Goal: Task Accomplishment & Management: Manage account settings

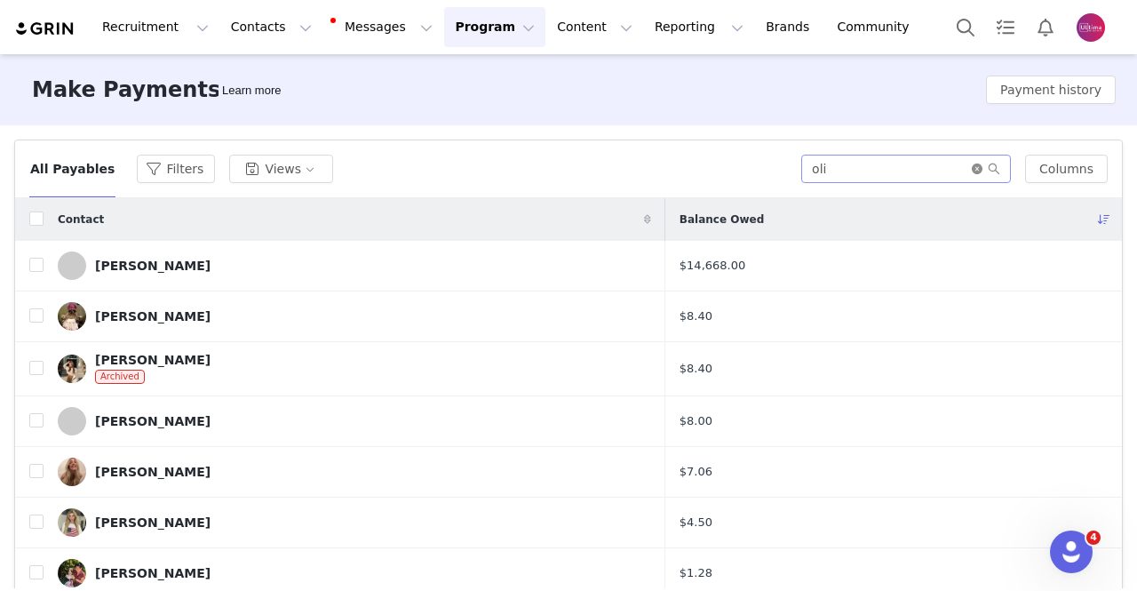
click at [971, 171] on icon "icon: close-circle" at bounding box center [976, 168] width 11 height 11
click at [943, 175] on input "text" at bounding box center [914, 169] width 193 height 28
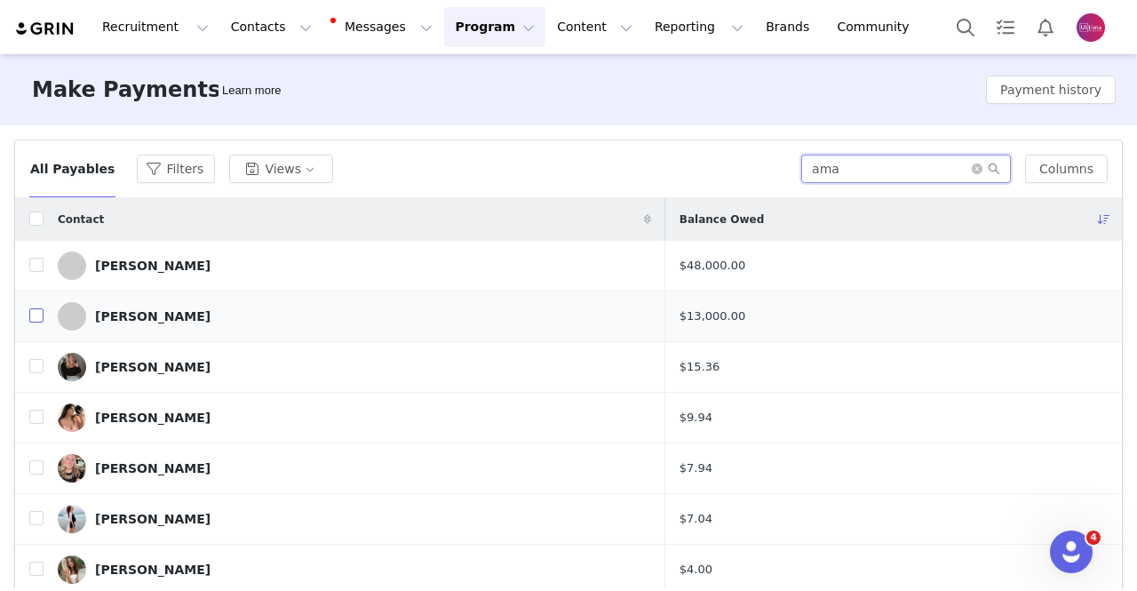
type input "ama"
click at [29, 319] on input "checkbox" at bounding box center [36, 315] width 14 height 14
checkbox input "true"
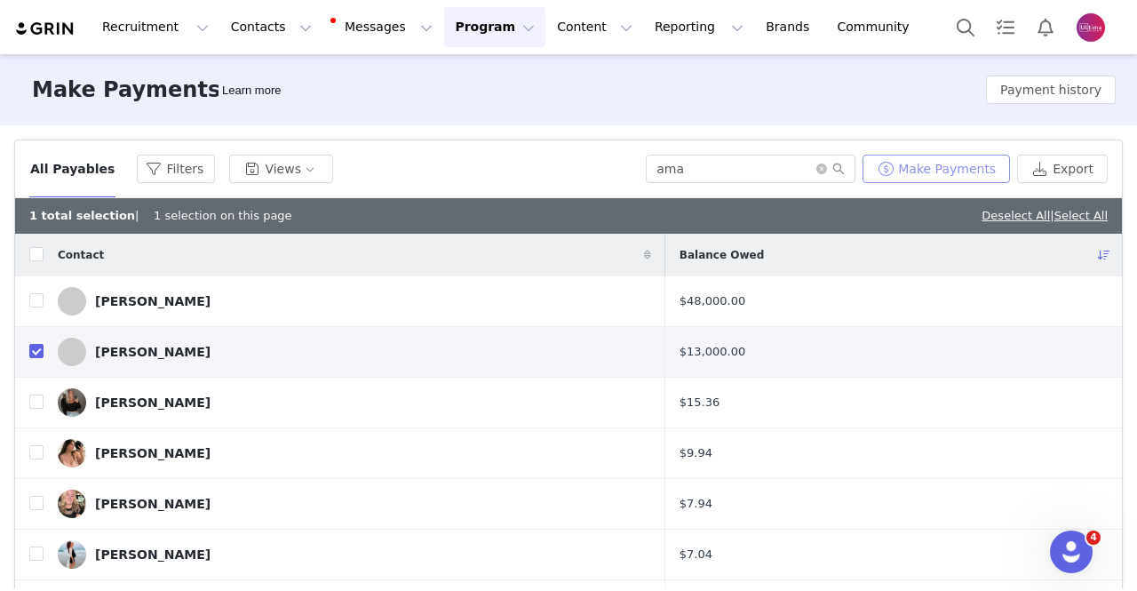
click at [939, 173] on button "Make Payments" at bounding box center [935, 169] width 147 height 28
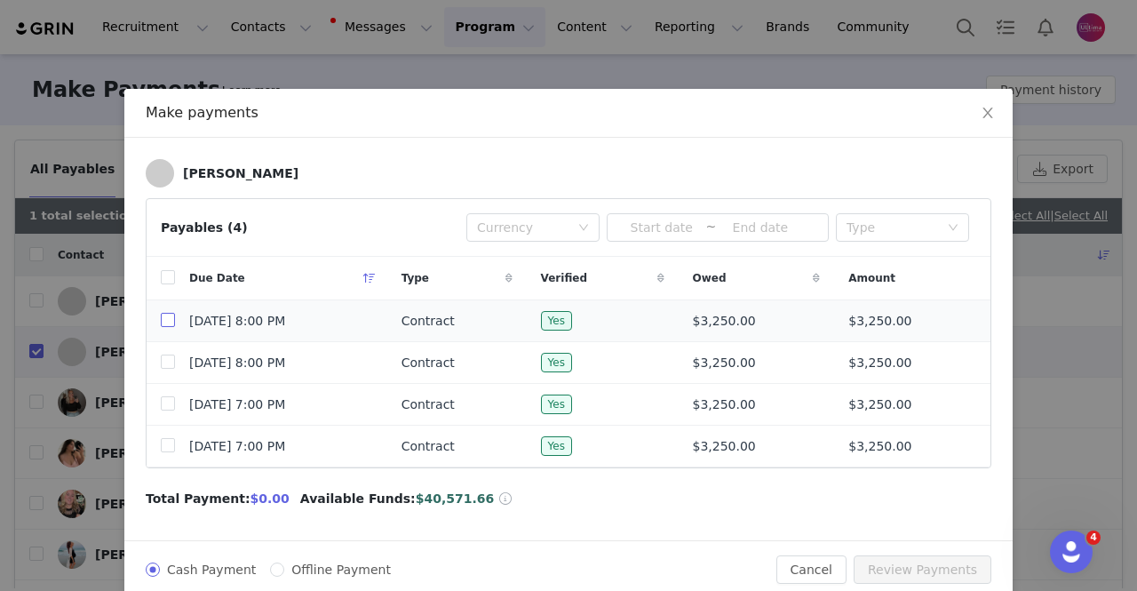
click at [163, 319] on input "checkbox" at bounding box center [168, 320] width 14 height 14
checkbox input "true"
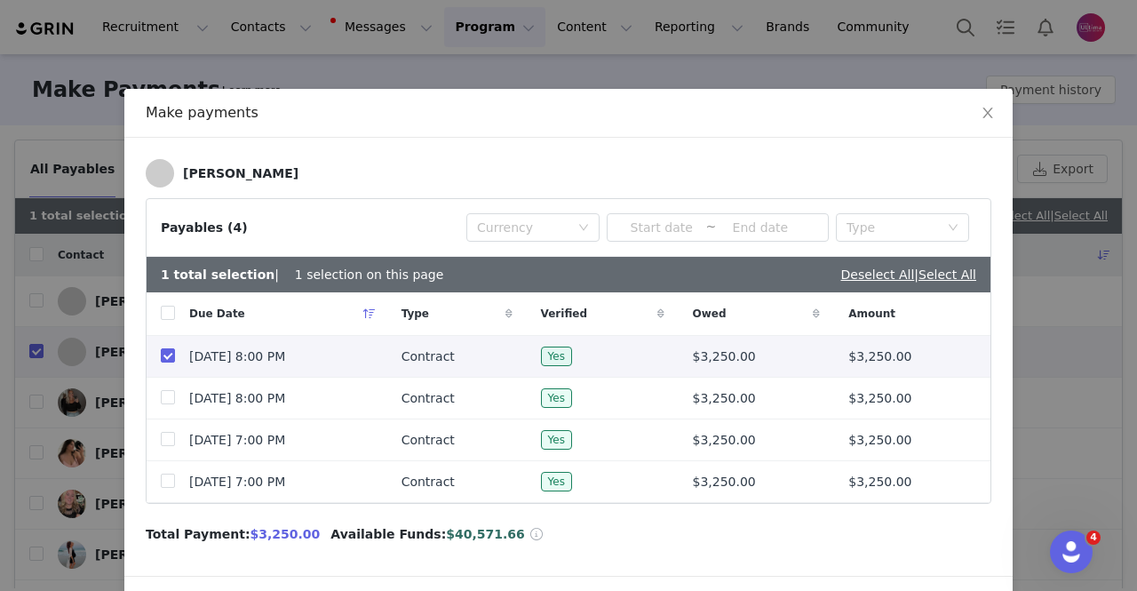
scroll to position [60, 0]
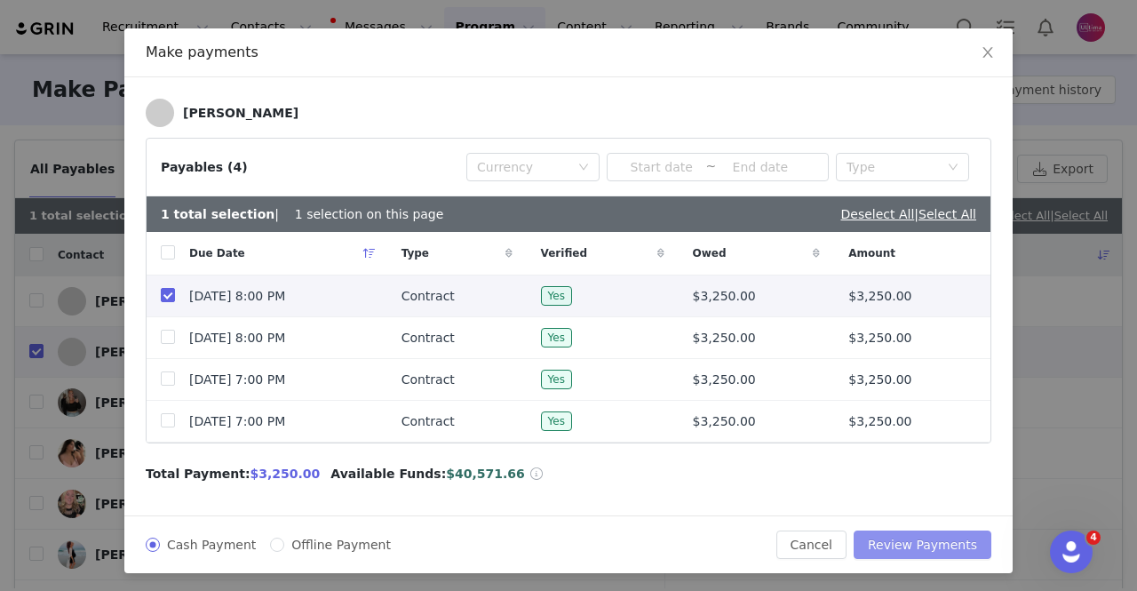
click at [939, 530] on button "Review Payments" at bounding box center [922, 544] width 138 height 28
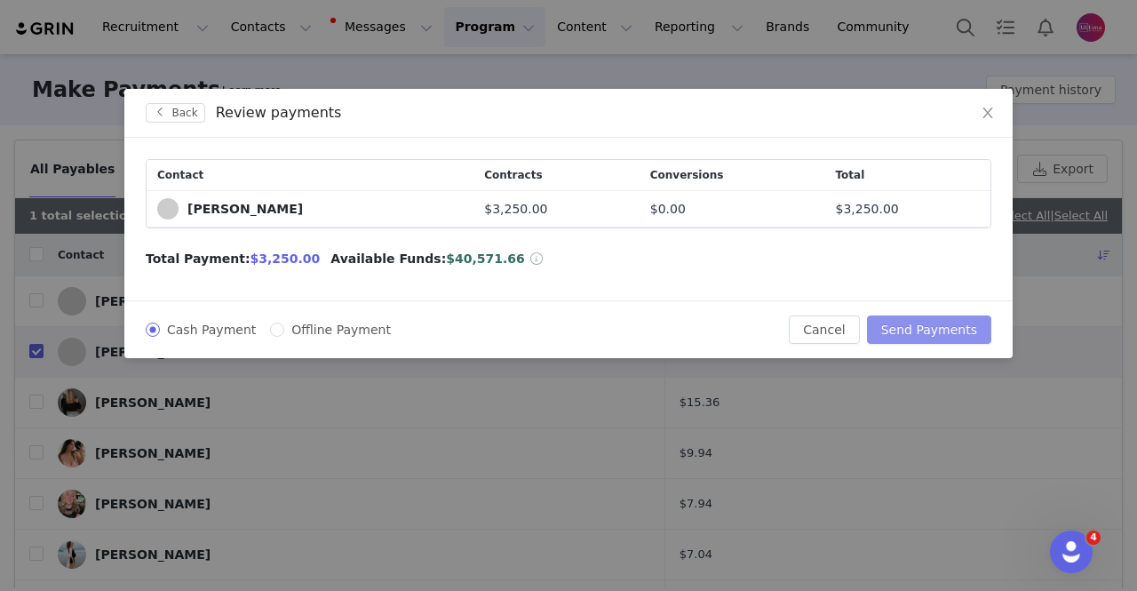
click at [932, 328] on button "Send Payments" at bounding box center [929, 329] width 124 height 28
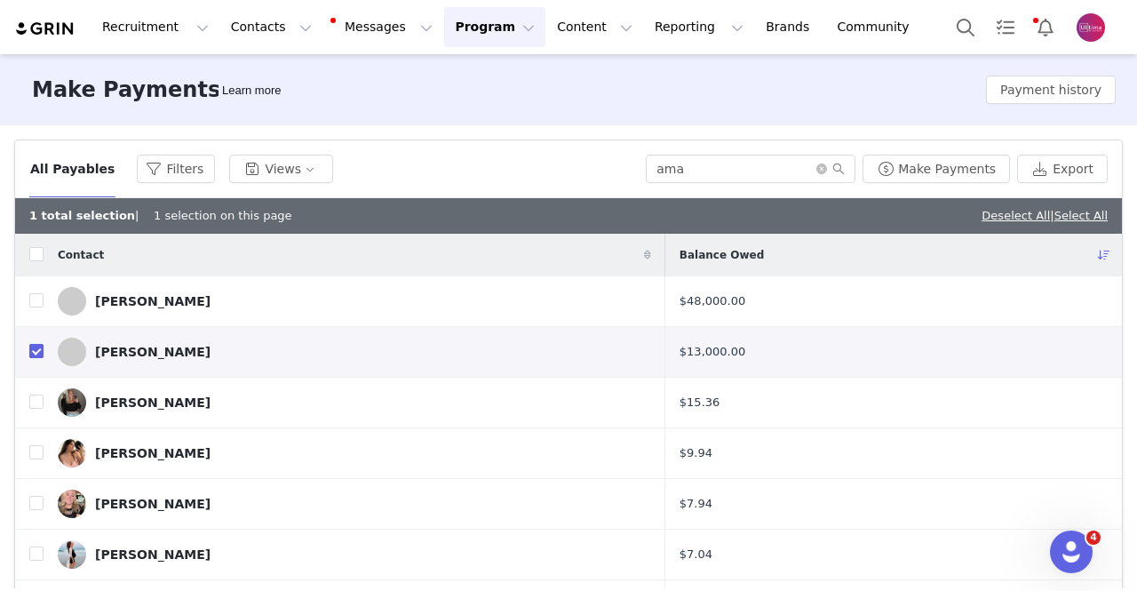
click at [34, 345] on input "checkbox" at bounding box center [36, 351] width 14 height 14
checkbox input "false"
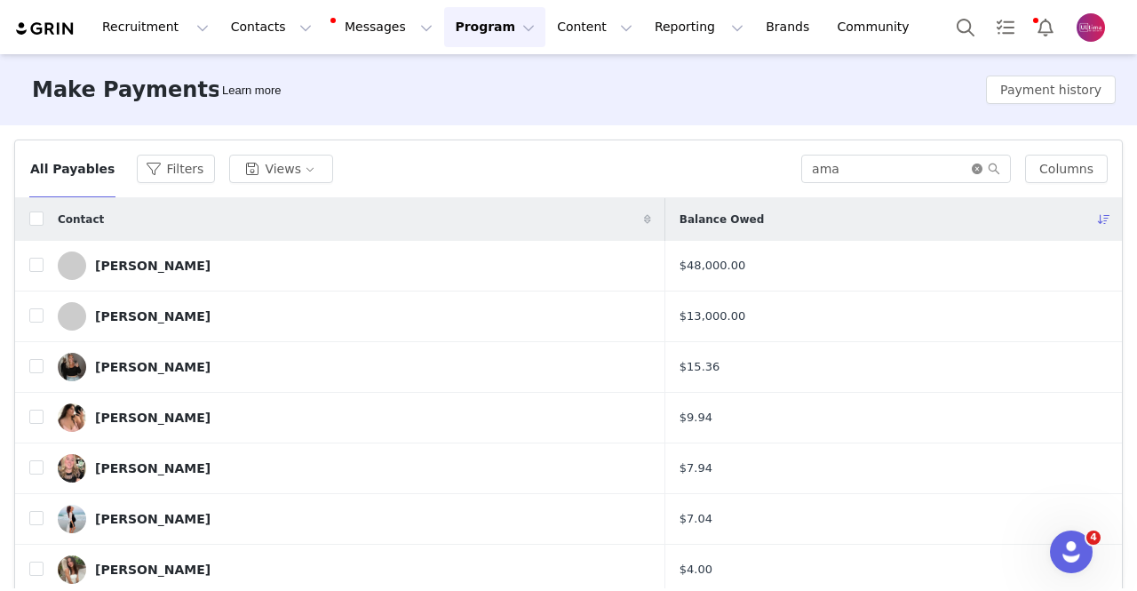
click at [971, 164] on icon "icon: close-circle" at bounding box center [976, 168] width 11 height 11
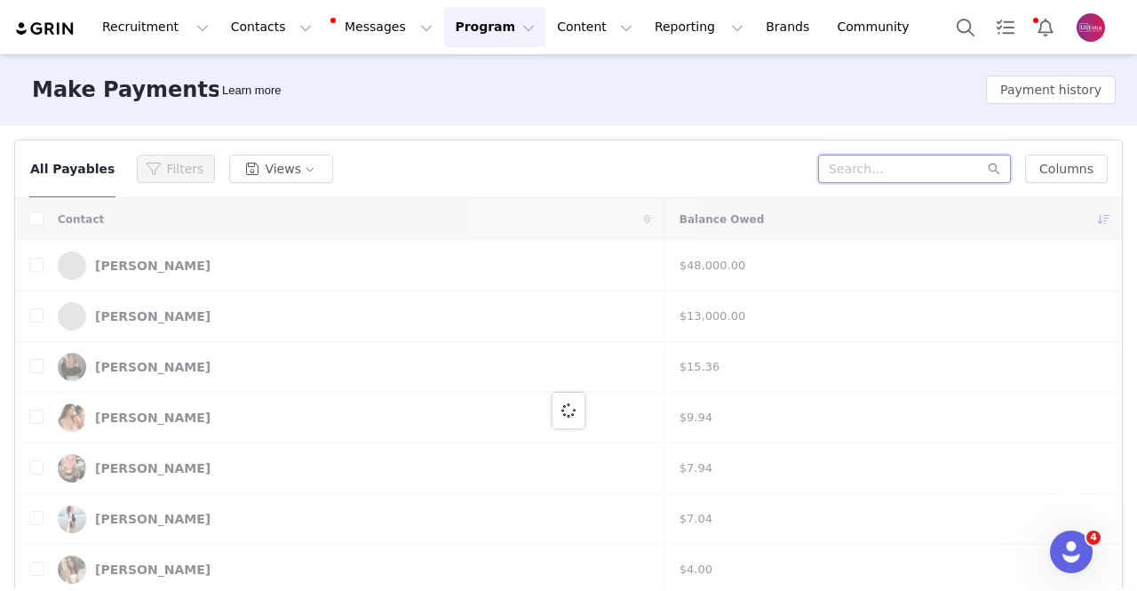
click at [916, 171] on input "text" at bounding box center [914, 169] width 193 height 28
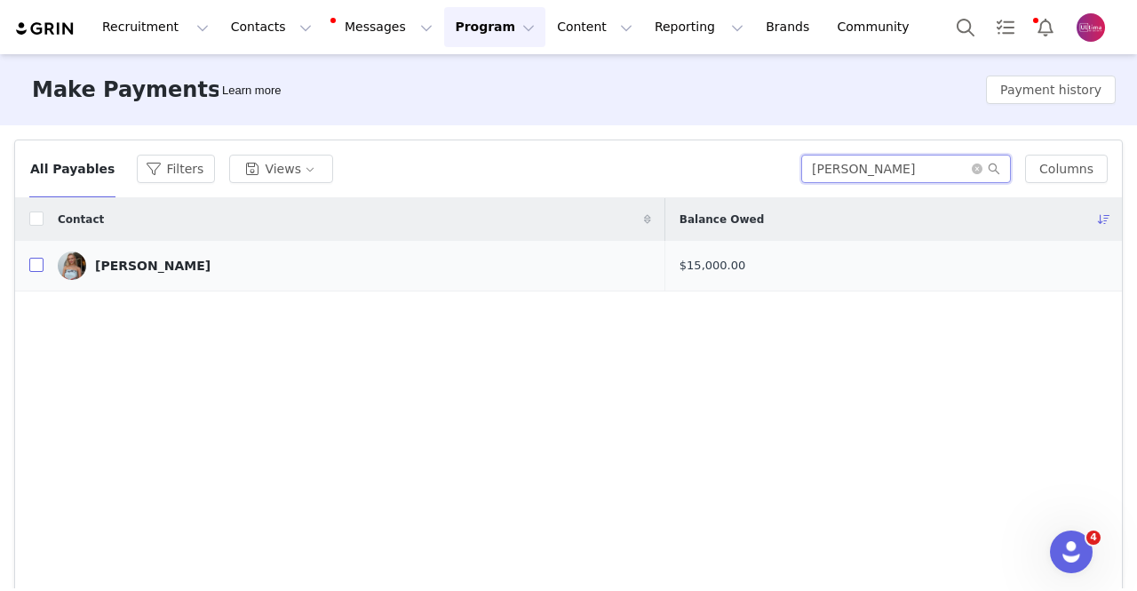
type input "[PERSON_NAME]"
click at [34, 266] on input "checkbox" at bounding box center [36, 265] width 14 height 14
checkbox input "true"
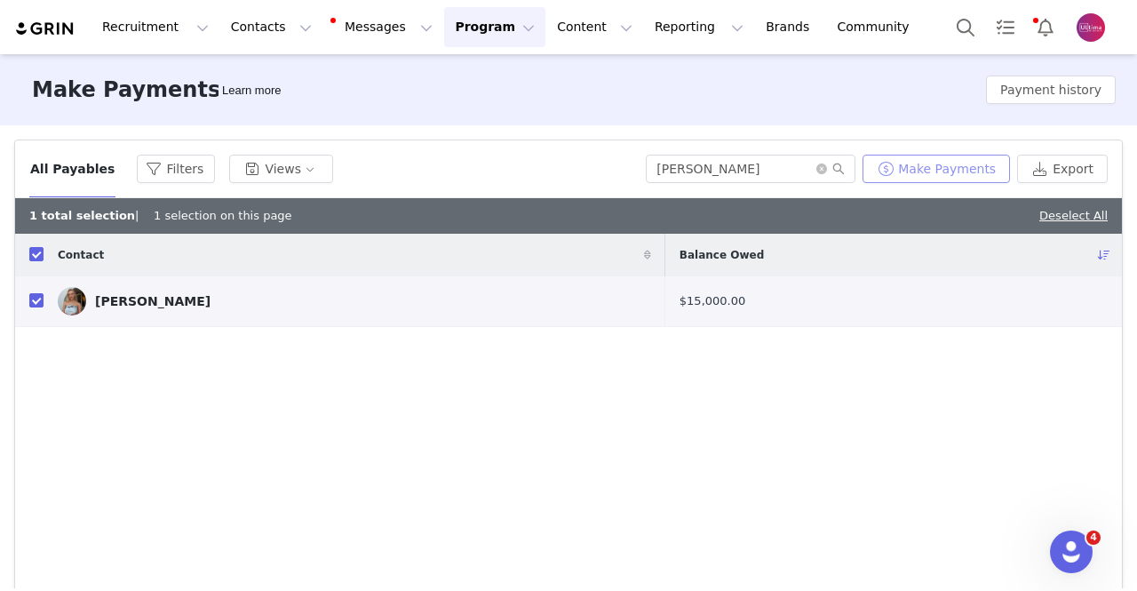
click at [960, 166] on button "Make Payments" at bounding box center [935, 169] width 147 height 28
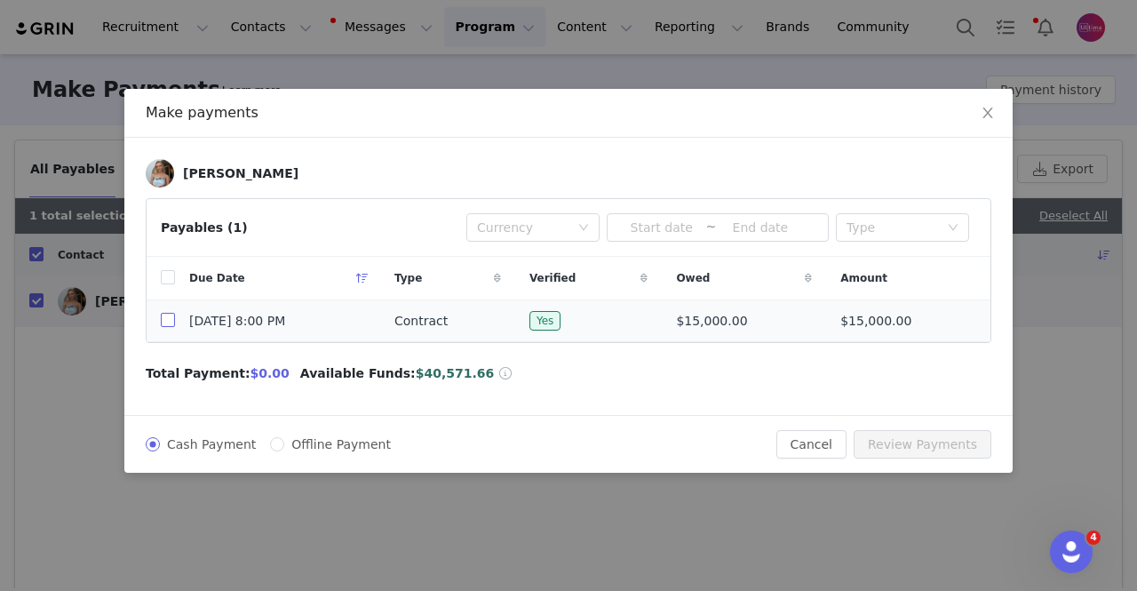
click at [169, 327] on input "checkbox" at bounding box center [168, 320] width 14 height 14
checkbox input "true"
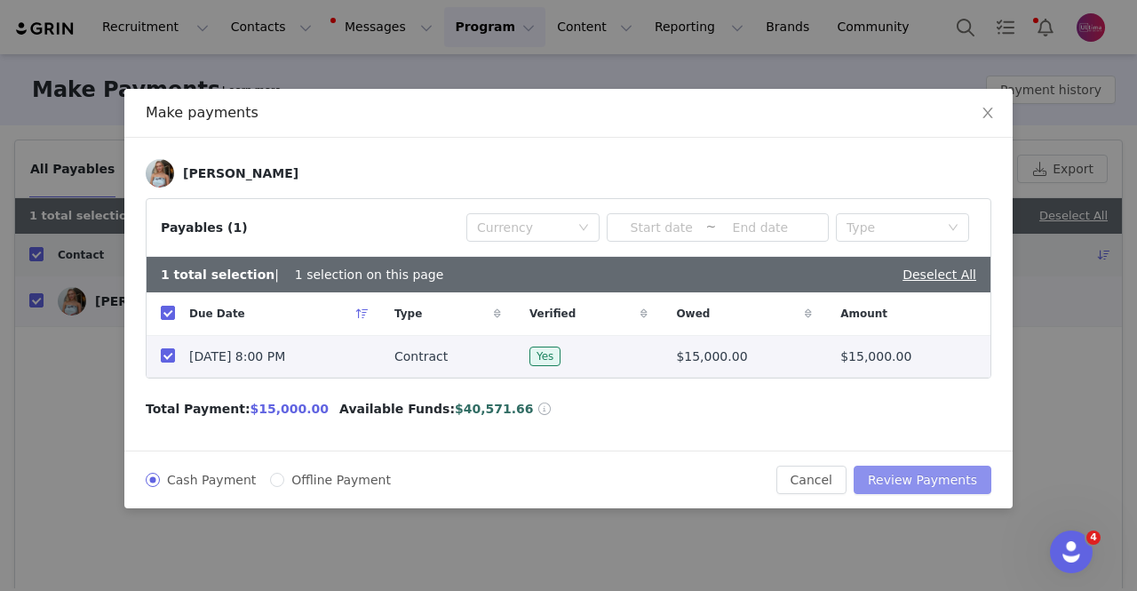
click at [959, 473] on button "Review Payments" at bounding box center [922, 479] width 138 height 28
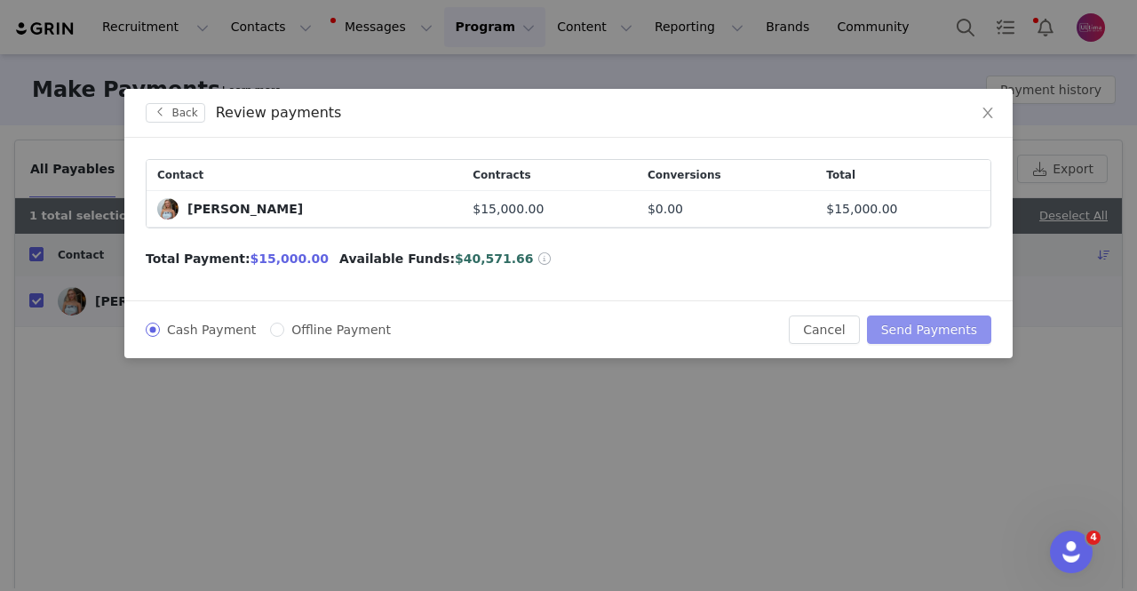
click at [942, 327] on button "Send Payments" at bounding box center [929, 329] width 124 height 28
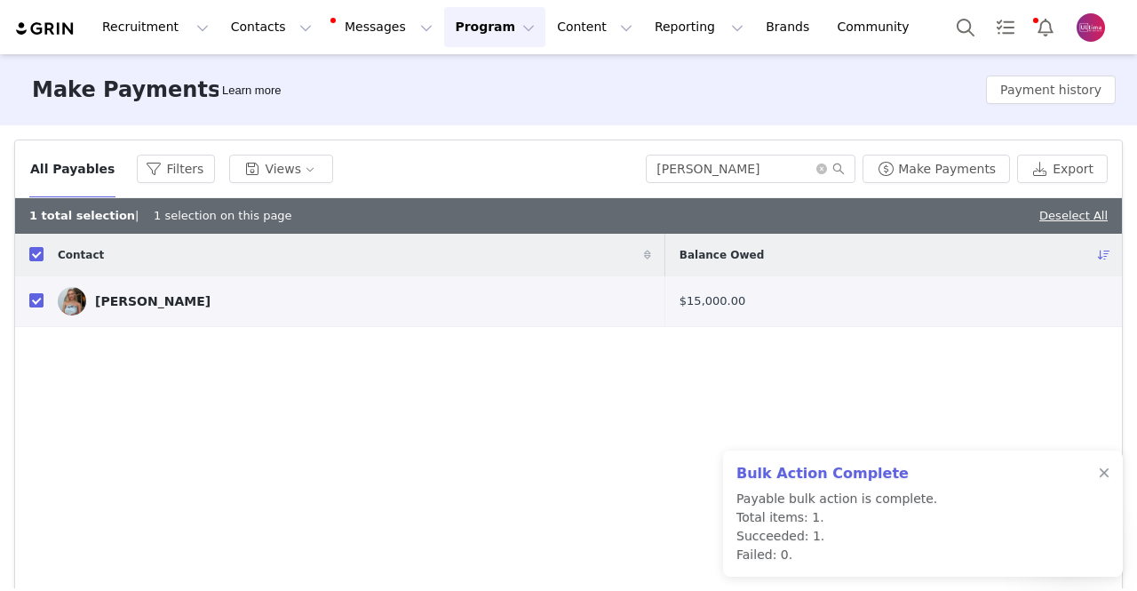
click at [31, 295] on input "checkbox" at bounding box center [36, 300] width 14 height 14
checkbox input "false"
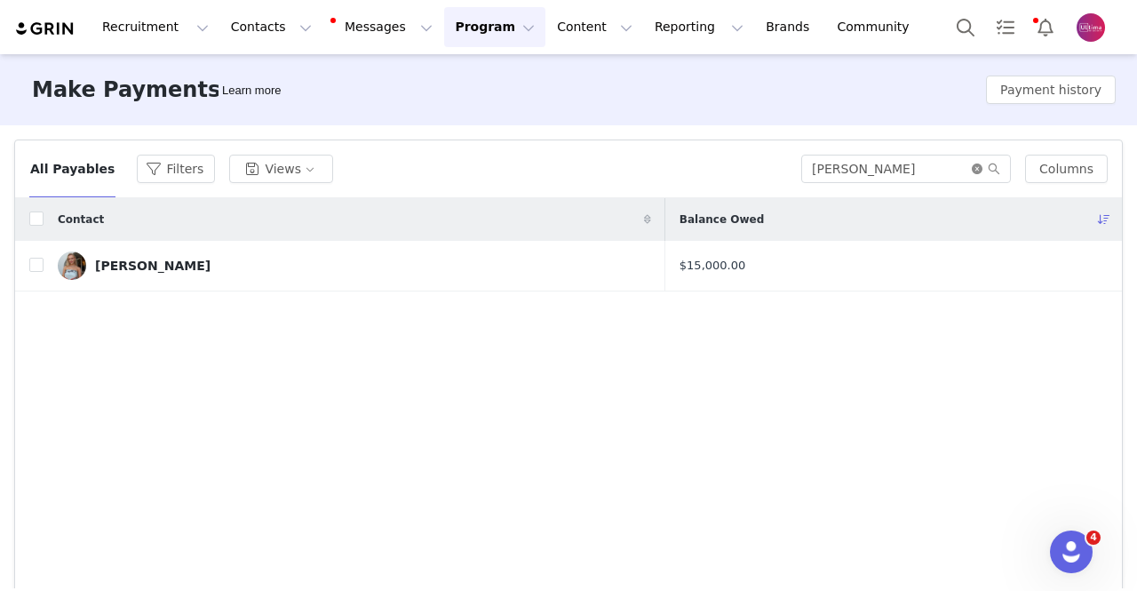
click at [971, 171] on icon "icon: close-circle" at bounding box center [976, 168] width 11 height 11
click at [926, 170] on input "text" at bounding box center [914, 169] width 193 height 28
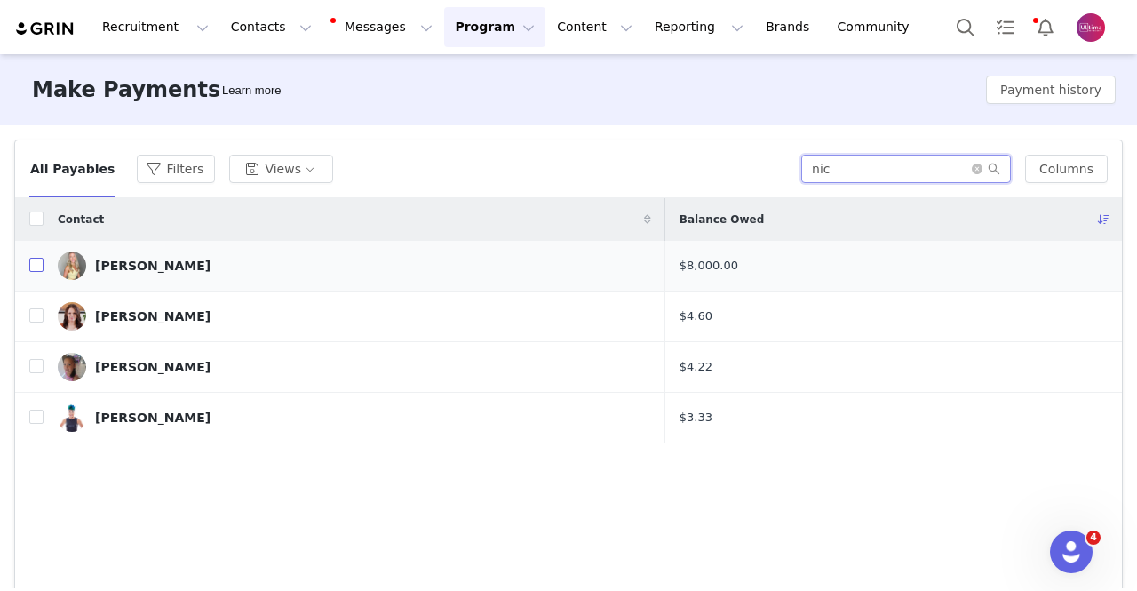
type input "nic"
click at [30, 264] on input "checkbox" at bounding box center [36, 265] width 14 height 14
checkbox input "true"
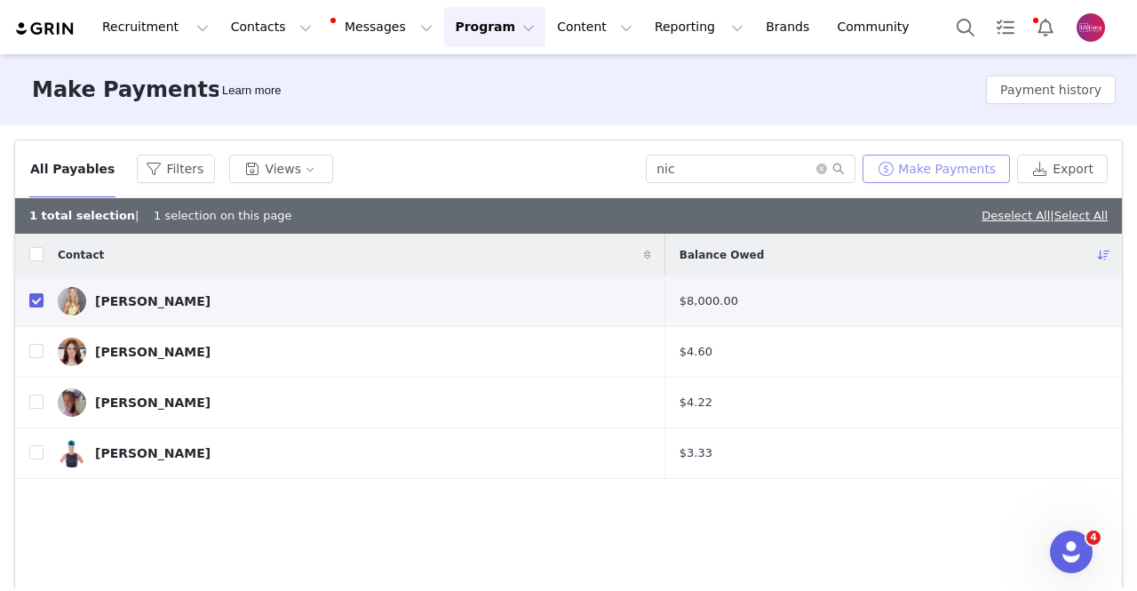
click at [938, 173] on button "Make Payments" at bounding box center [935, 169] width 147 height 28
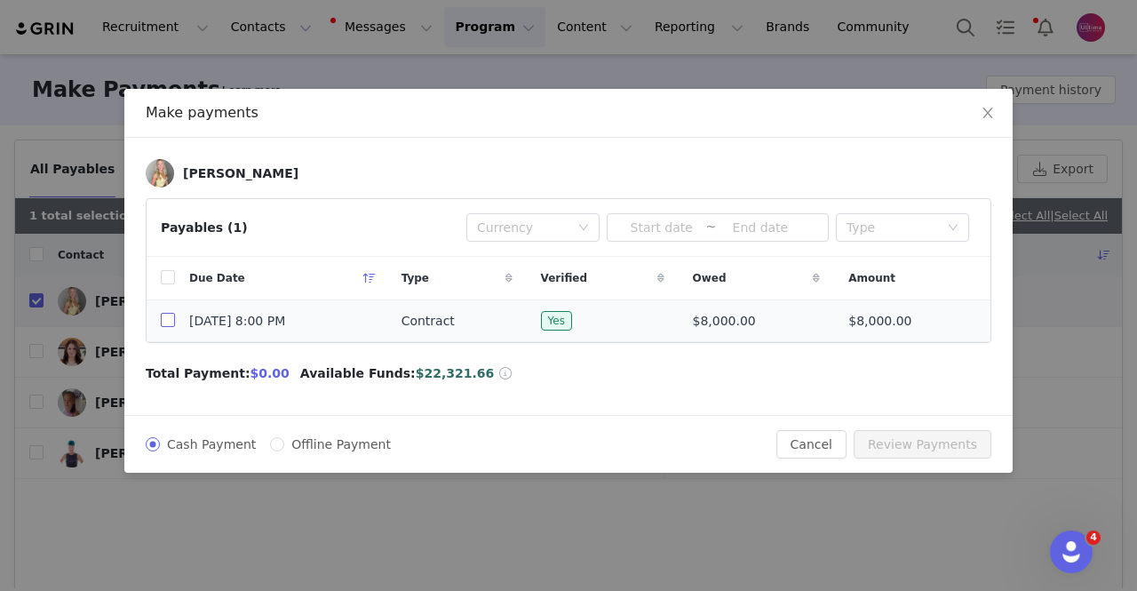
click at [170, 315] on input "checkbox" at bounding box center [168, 320] width 14 height 14
checkbox input "true"
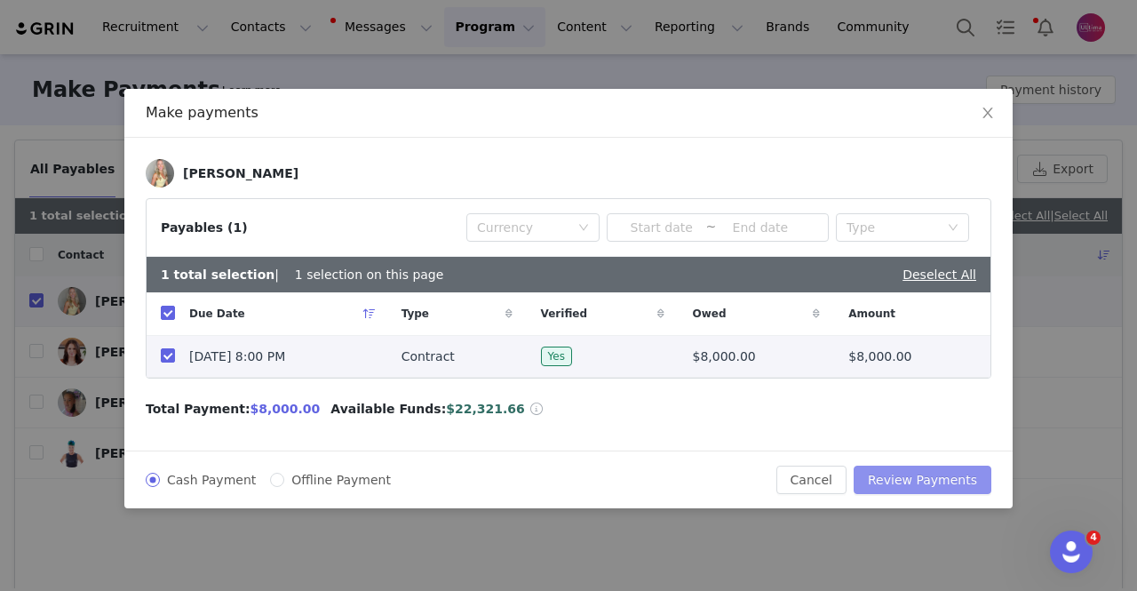
click at [948, 479] on button "Review Payments" at bounding box center [922, 479] width 138 height 28
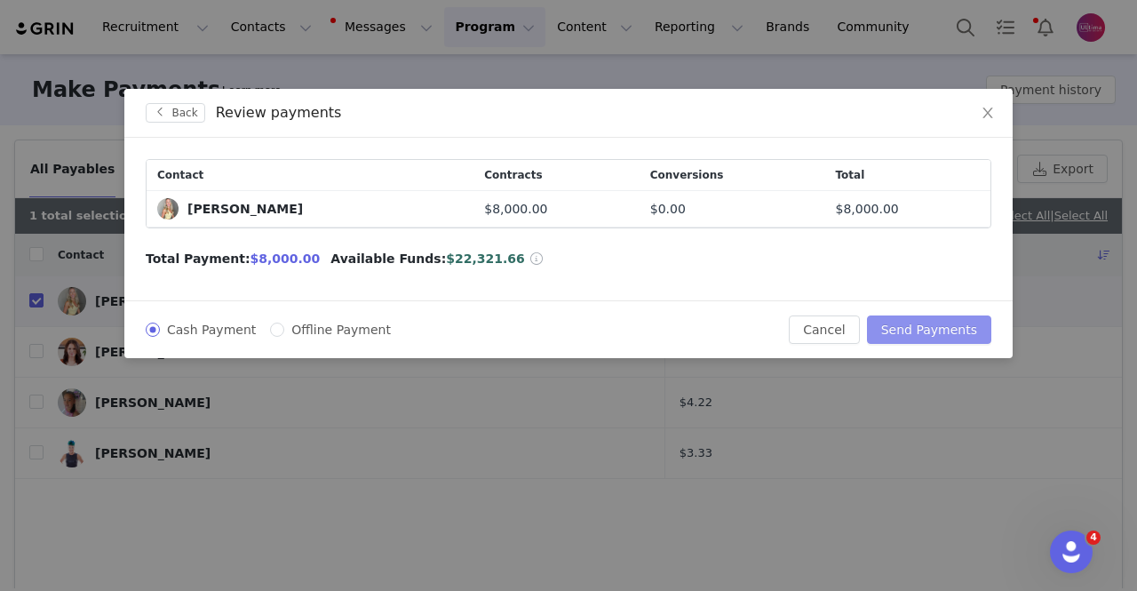
click at [940, 335] on button "Send Payments" at bounding box center [929, 329] width 124 height 28
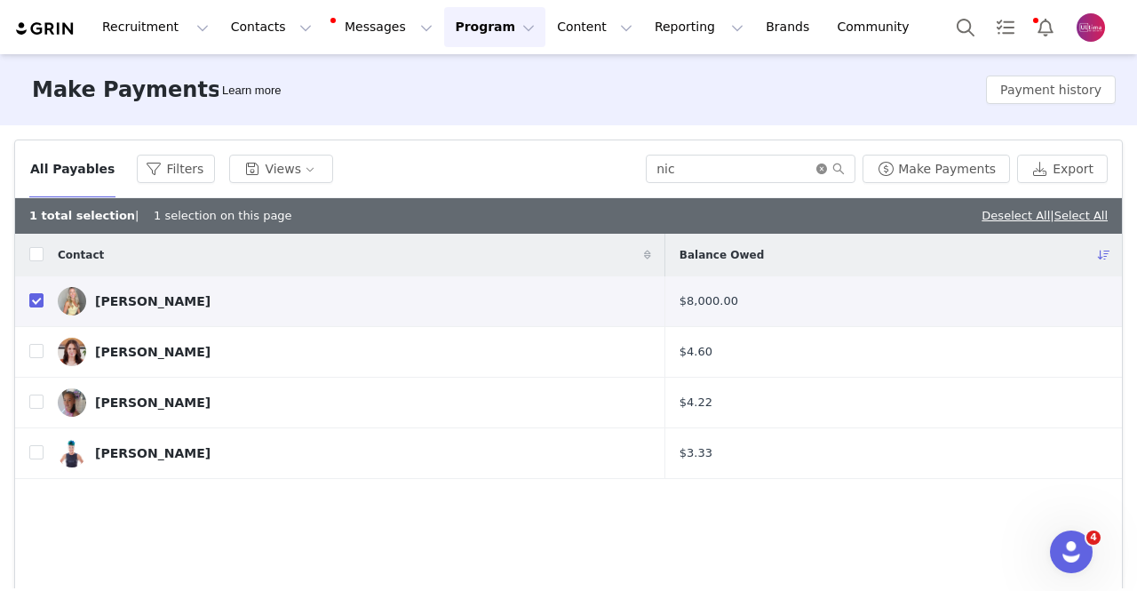
click at [826, 170] on icon "icon: close-circle" at bounding box center [821, 168] width 11 height 11
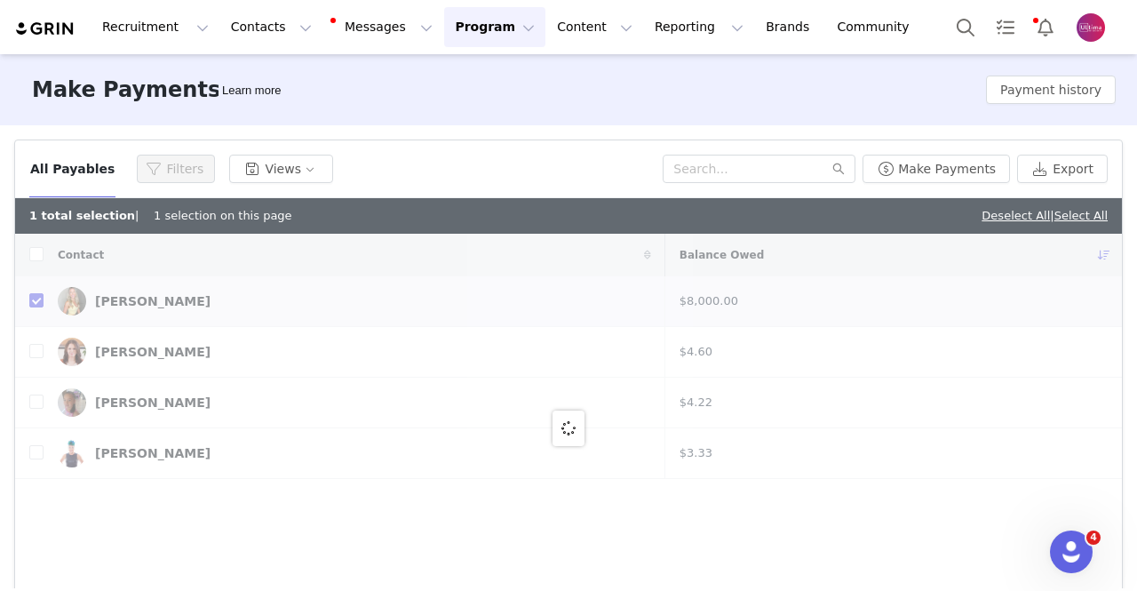
checkbox input "false"
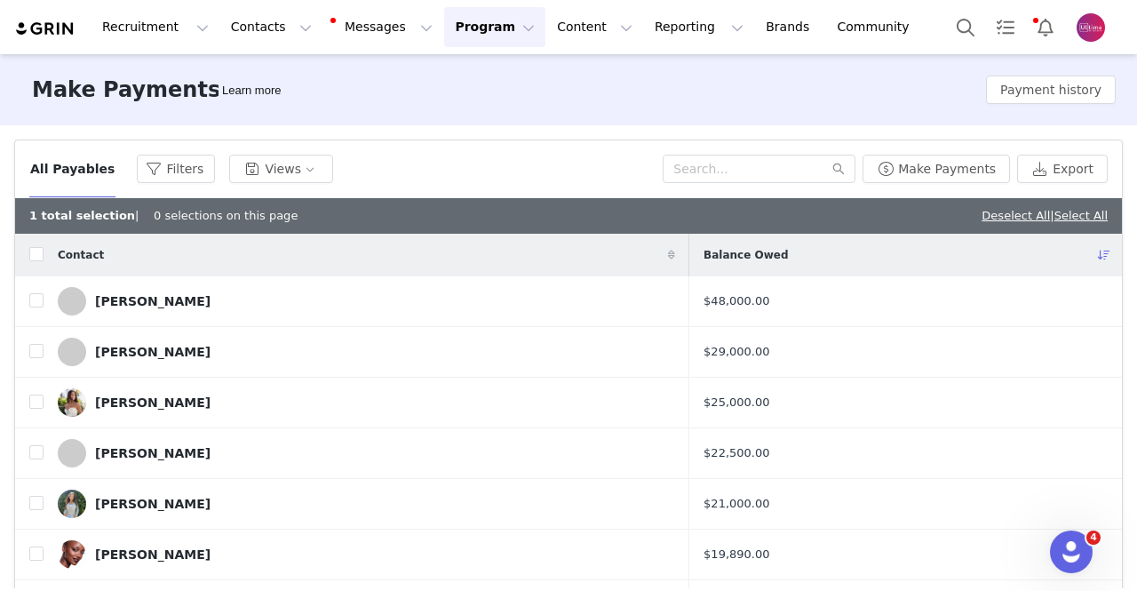
click at [461, 24] on button "Program Program" at bounding box center [494, 27] width 101 height 40
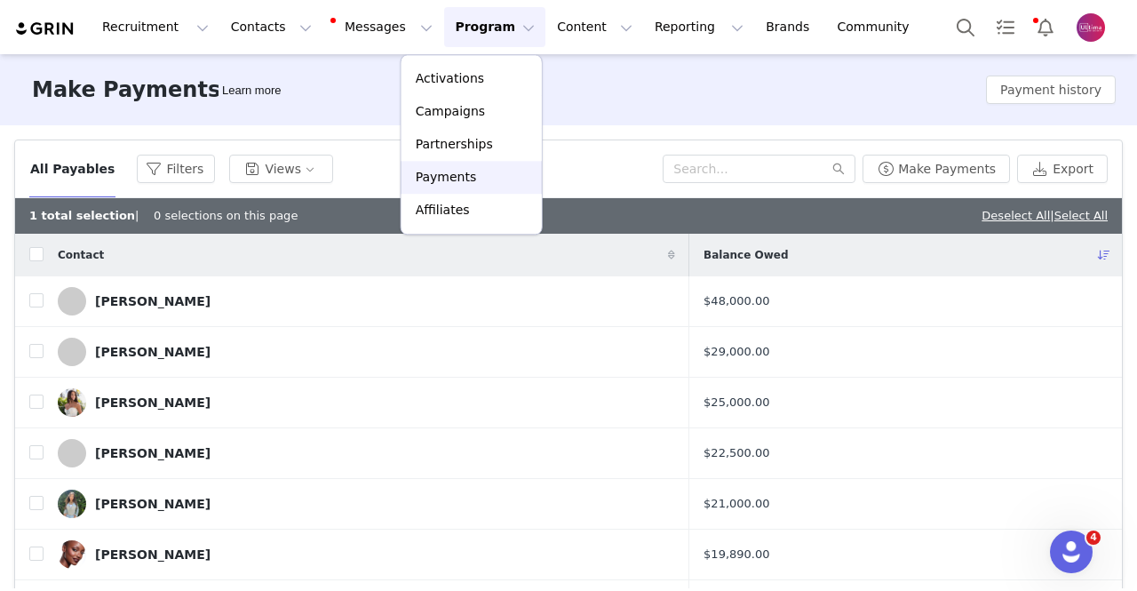
click at [476, 174] on div "Payments" at bounding box center [471, 177] width 119 height 19
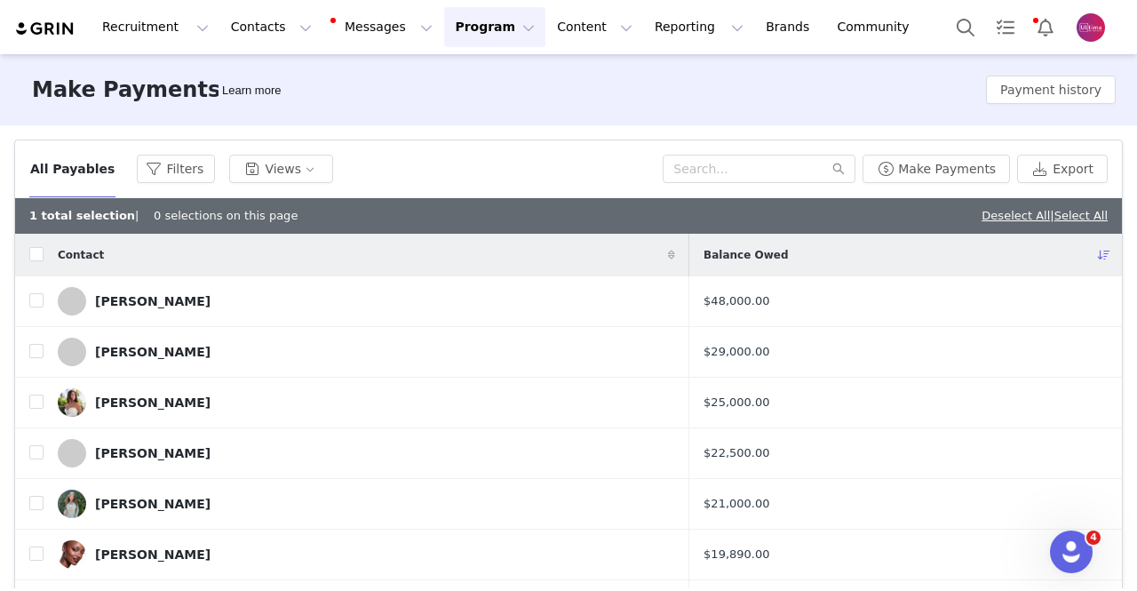
click at [444, 27] on button "Program Program" at bounding box center [494, 27] width 101 height 40
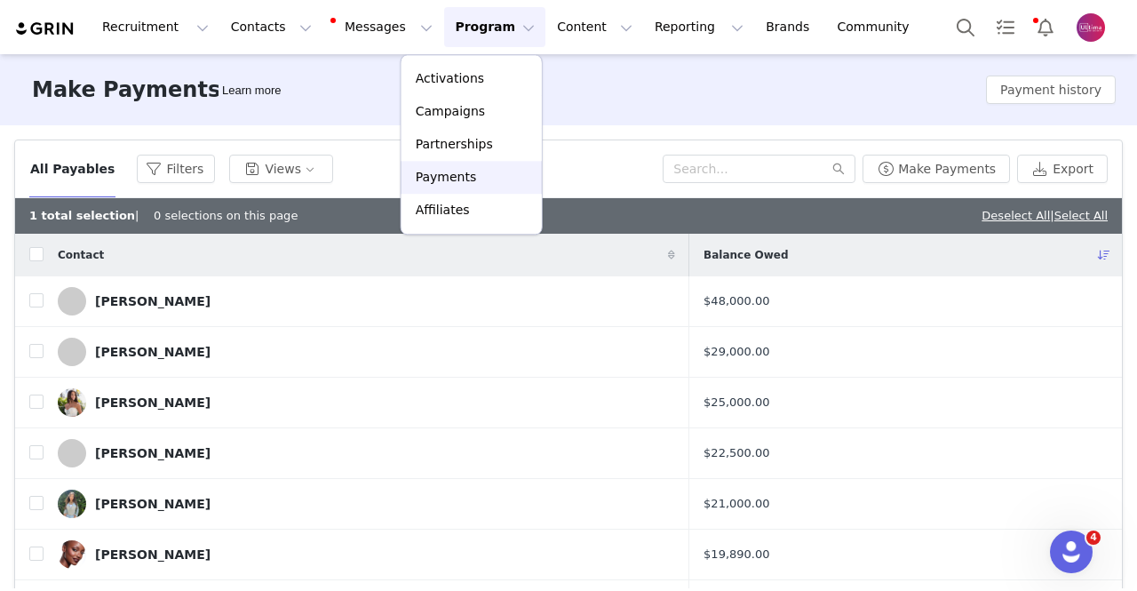
click at [451, 178] on p "Payments" at bounding box center [446, 177] width 61 height 19
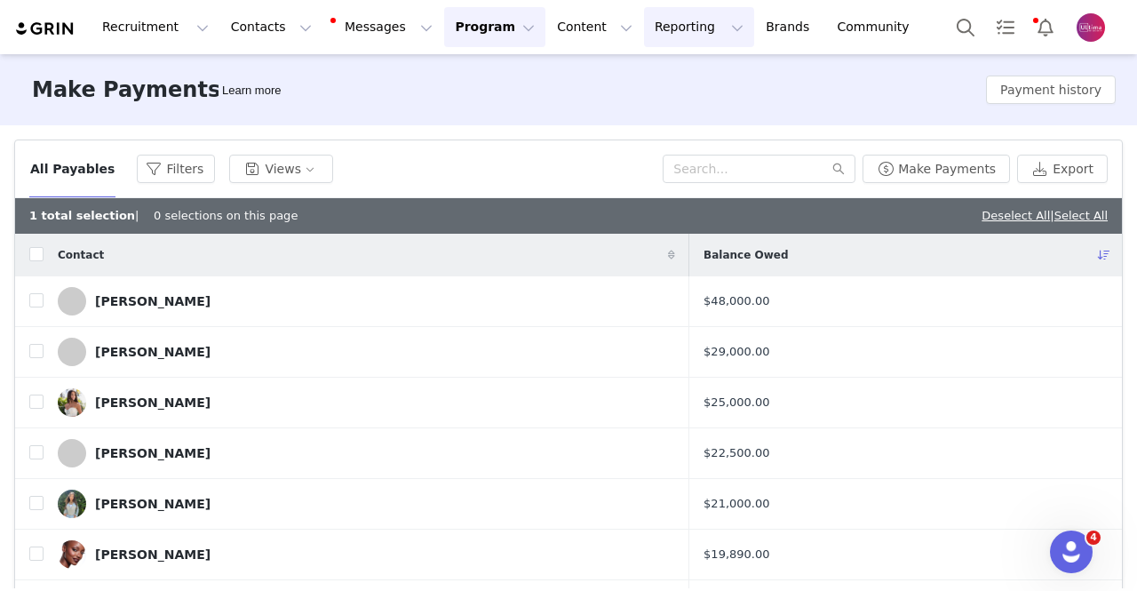
click at [644, 18] on button "Reporting Reporting" at bounding box center [699, 27] width 110 height 40
click at [624, 72] on p "Dashboard" at bounding box center [625, 78] width 67 height 19
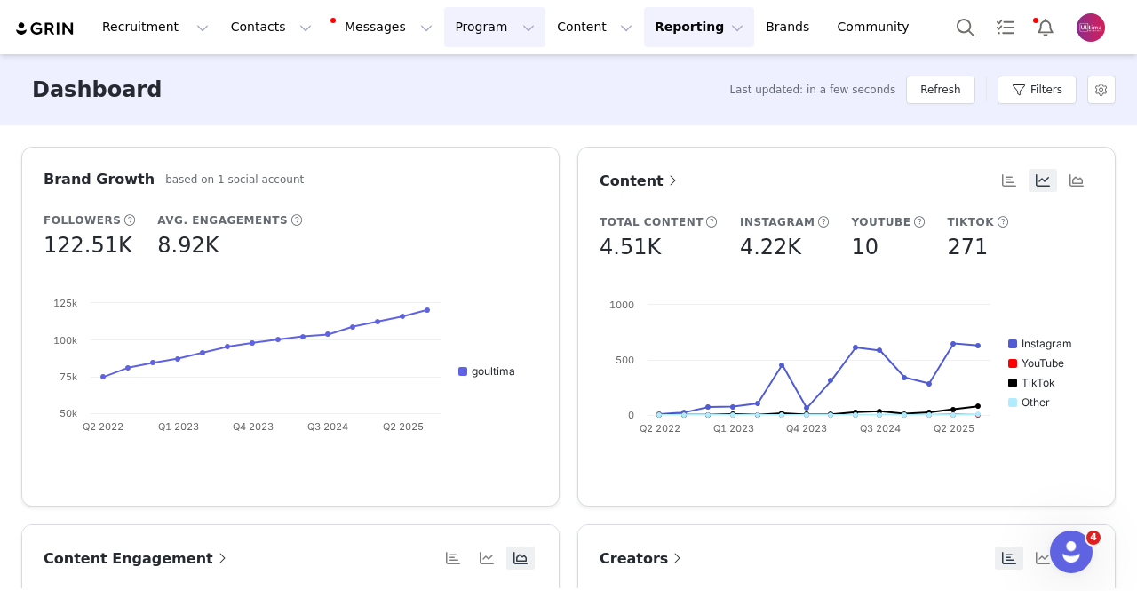
click at [444, 16] on button "Program Program" at bounding box center [494, 27] width 101 height 40
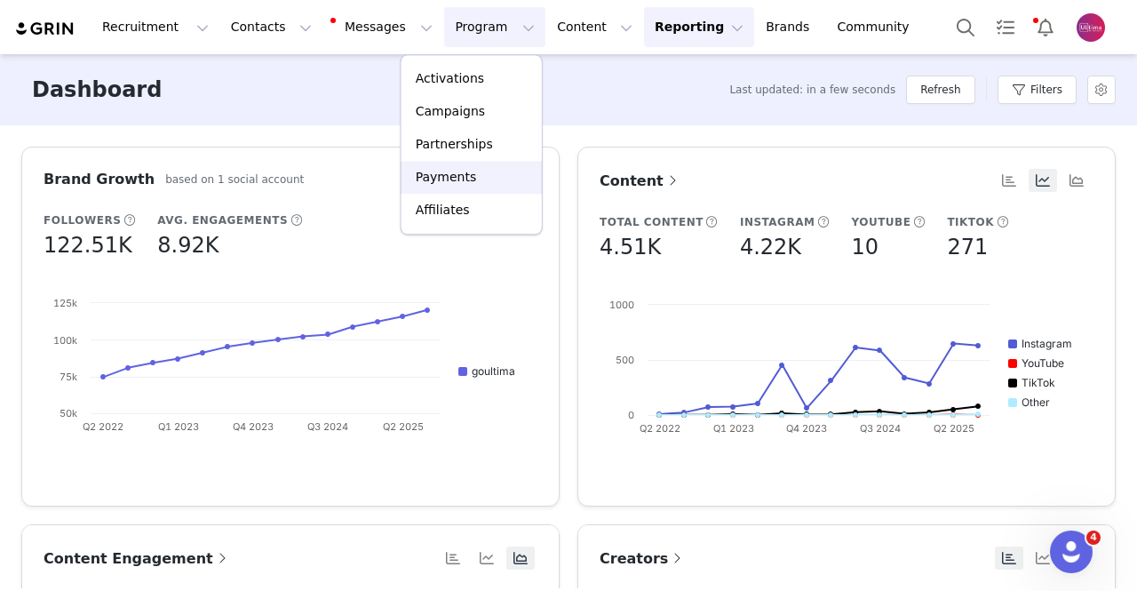
click at [472, 185] on div "Payments" at bounding box center [471, 177] width 119 height 19
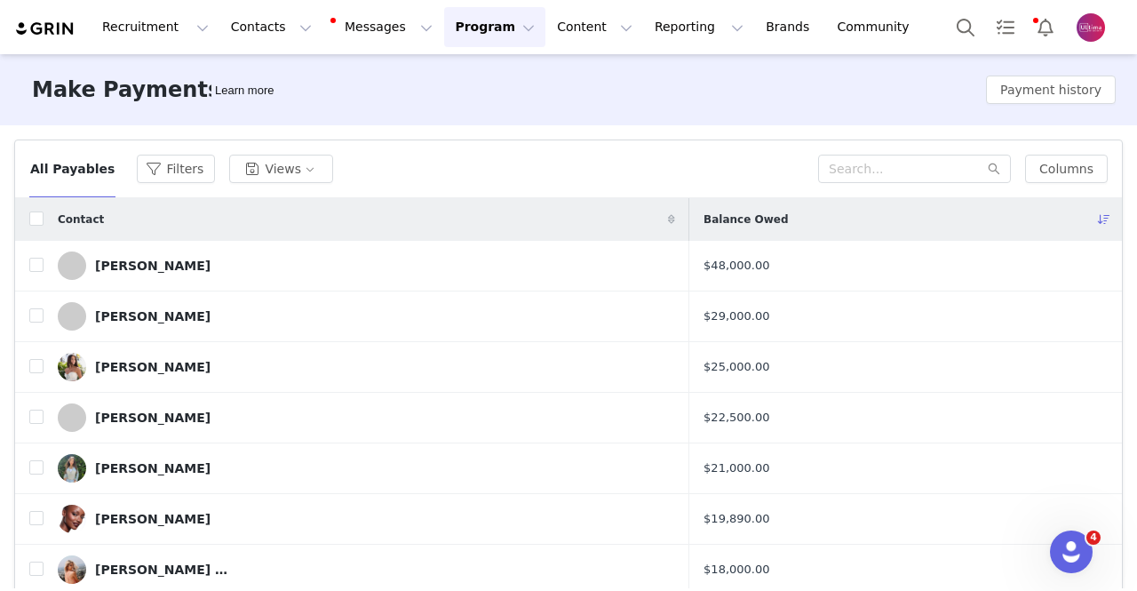
click at [1094, 31] on img "Profile" at bounding box center [1090, 27] width 28 height 28
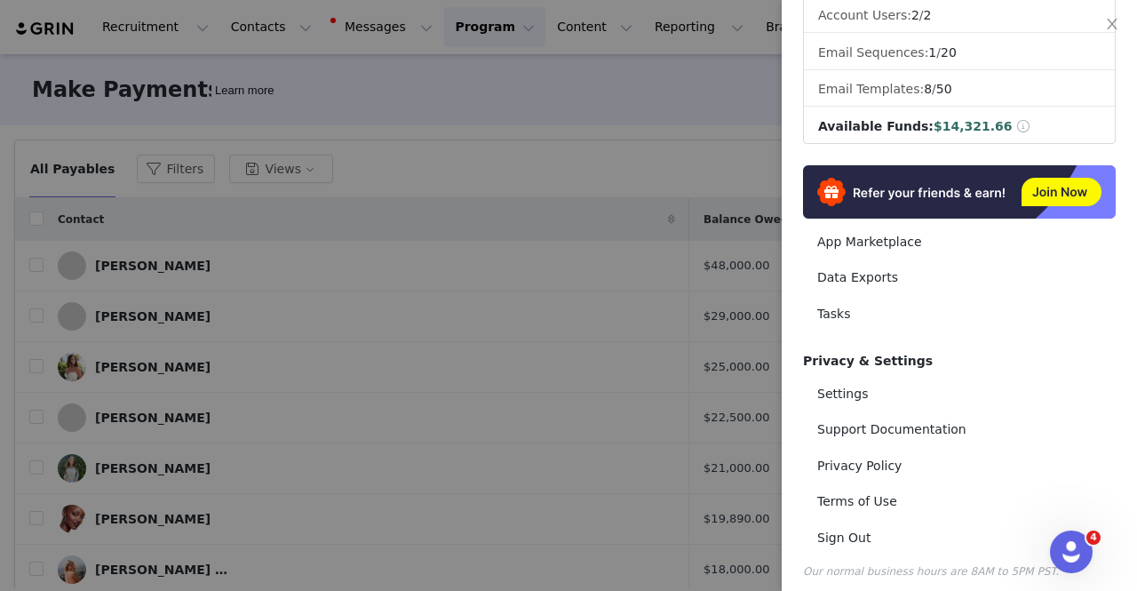
scroll to position [304, 0]
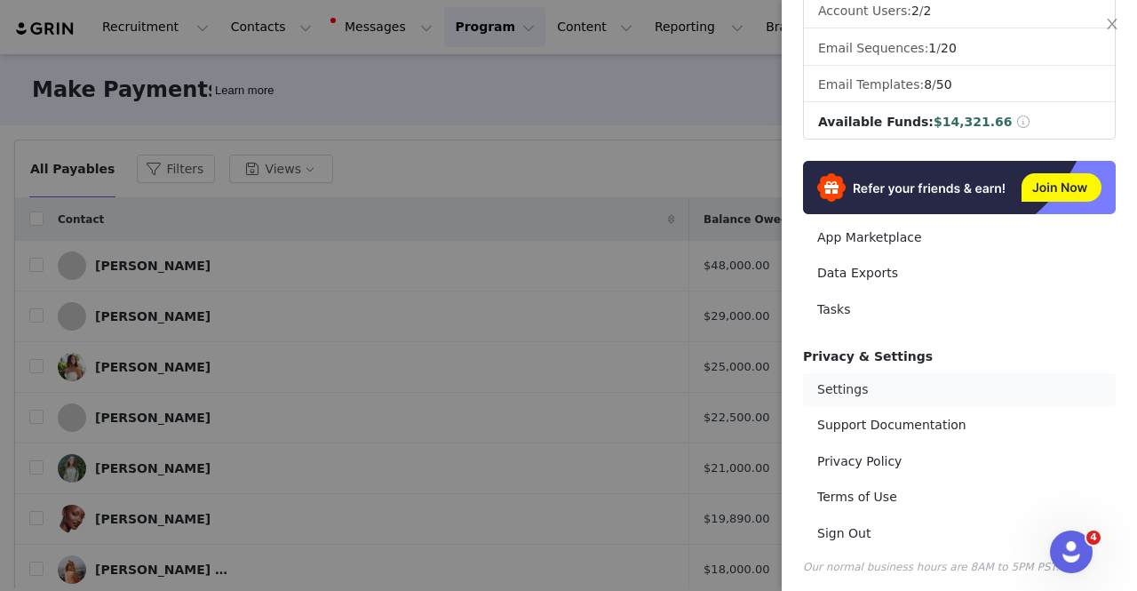
click at [852, 373] on link "Settings" at bounding box center [959, 389] width 313 height 33
select select "America/New_York"
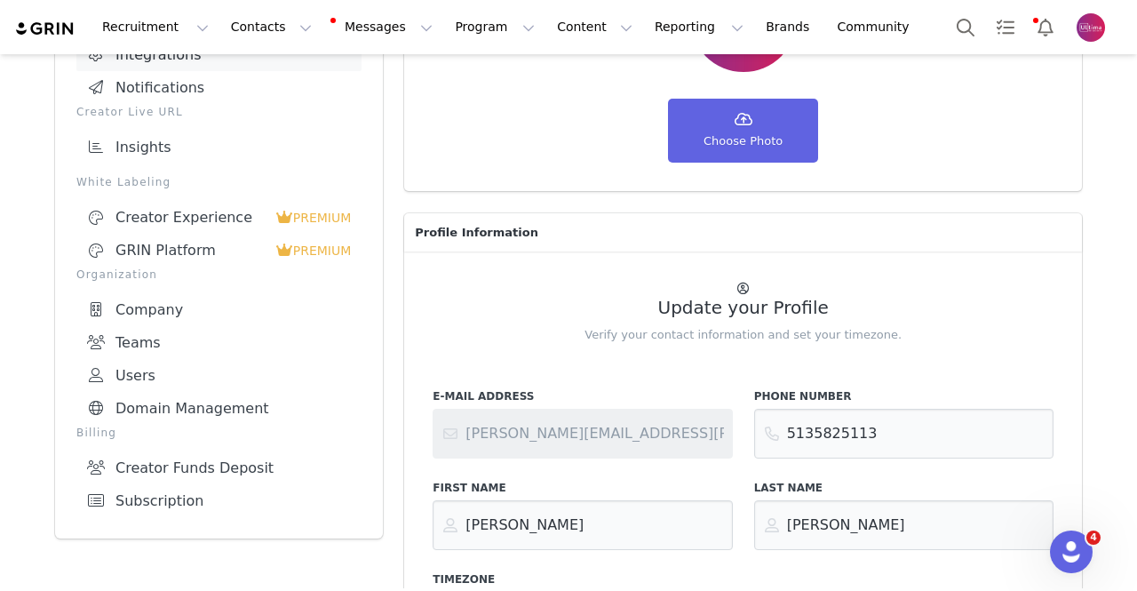
scroll to position [250, 0]
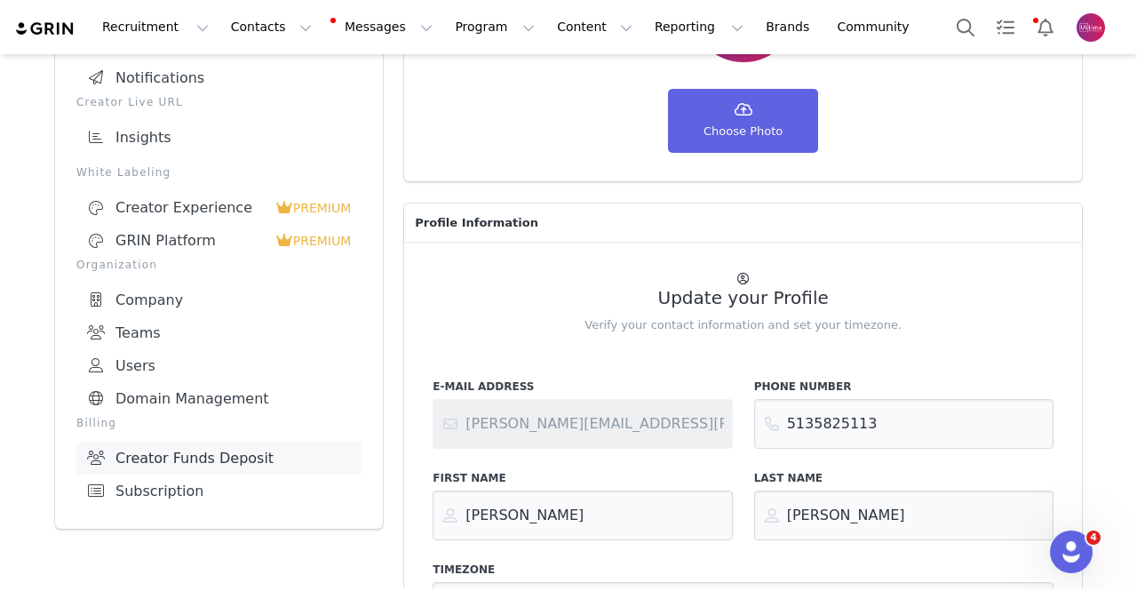
drag, startPoint x: 254, startPoint y: 292, endPoint x: 183, endPoint y: 452, distance: 174.9
click at [183, 452] on link "Creator Funds Deposit" at bounding box center [218, 457] width 285 height 33
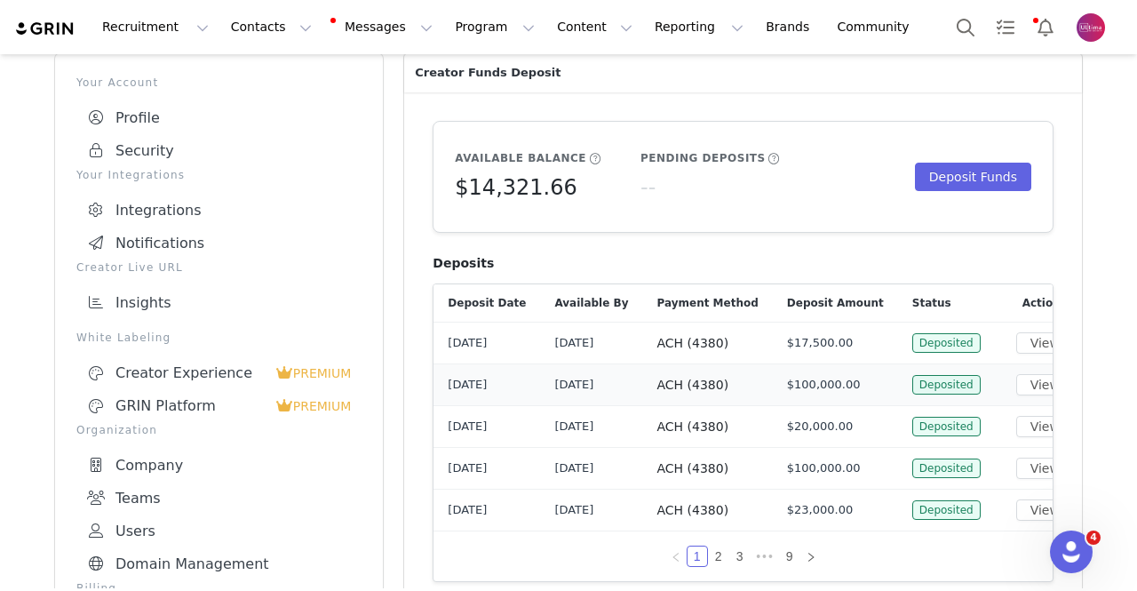
scroll to position [87, 0]
